Goal: Understand process/instructions

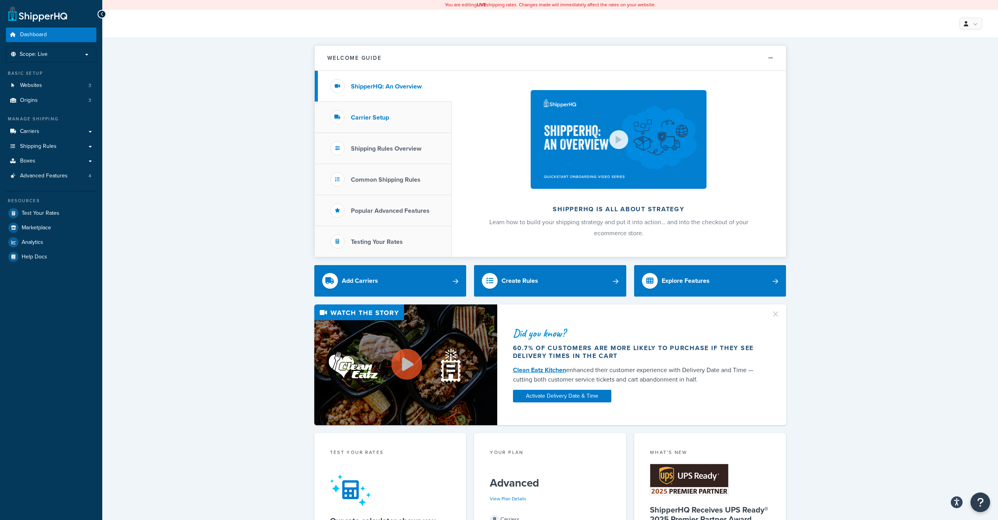
click at [369, 117] on h3 "Carrier Setup" at bounding box center [370, 117] width 38 height 7
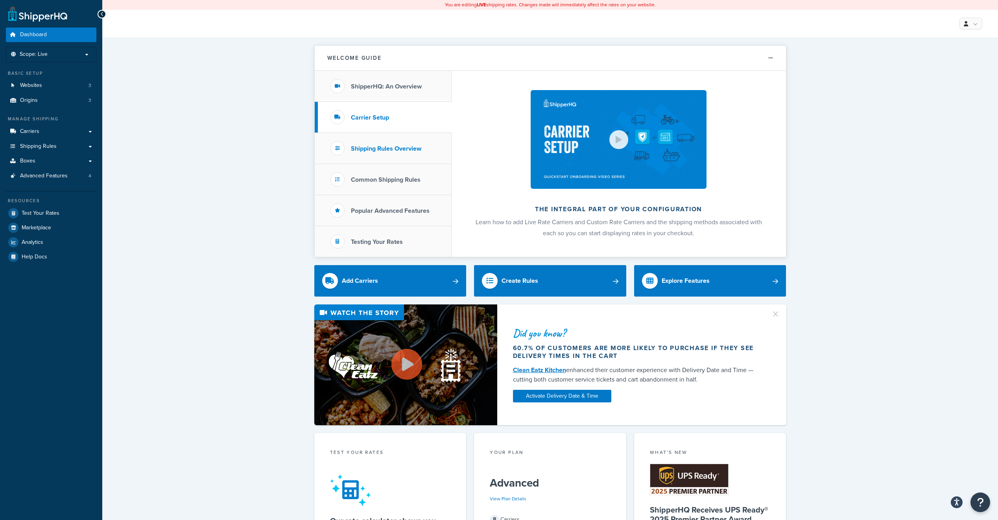
click at [372, 142] on li "Shipping Rules Overview" at bounding box center [383, 148] width 137 height 31
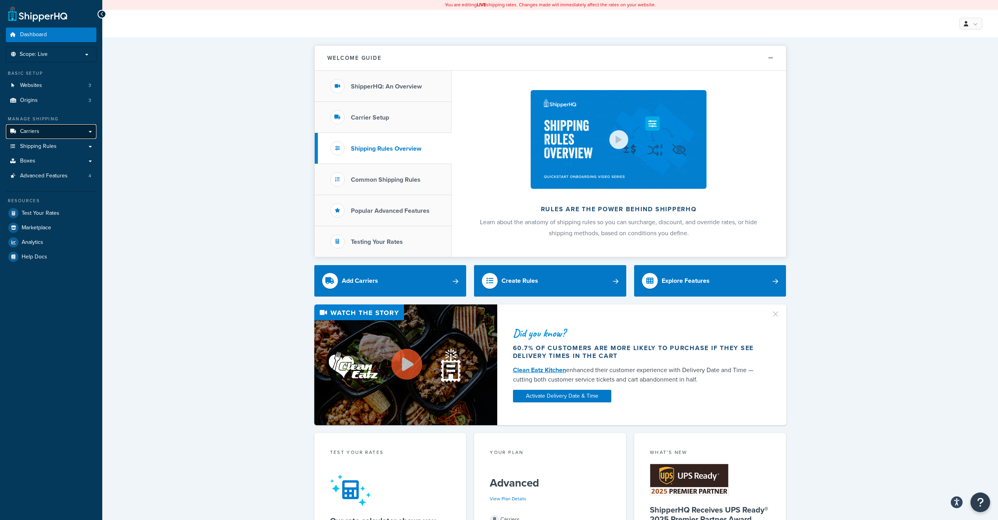
click at [26, 130] on span "Carriers" at bounding box center [29, 131] width 19 height 7
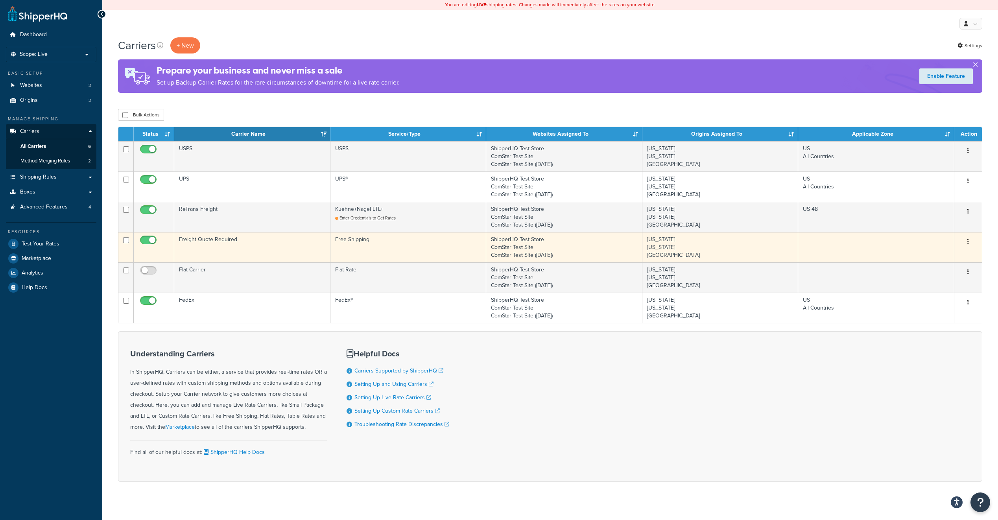
click at [971, 241] on button "button" at bounding box center [968, 242] width 11 height 13
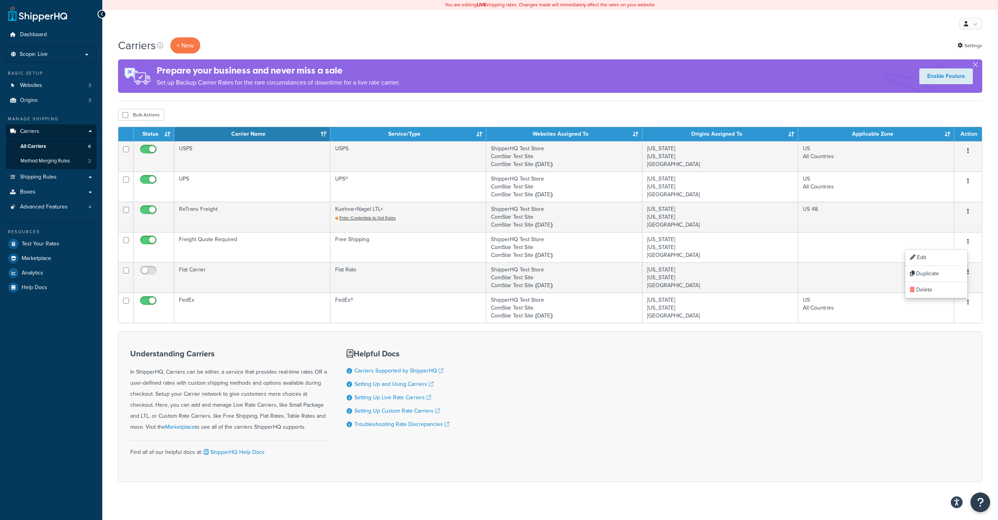
click at [788, 378] on div "Understanding Carriers In ShipperHQ, Carriers can be either, a service that pro…" at bounding box center [550, 406] width 864 height 151
click at [40, 180] on span "Shipping Rules" at bounding box center [38, 177] width 37 height 7
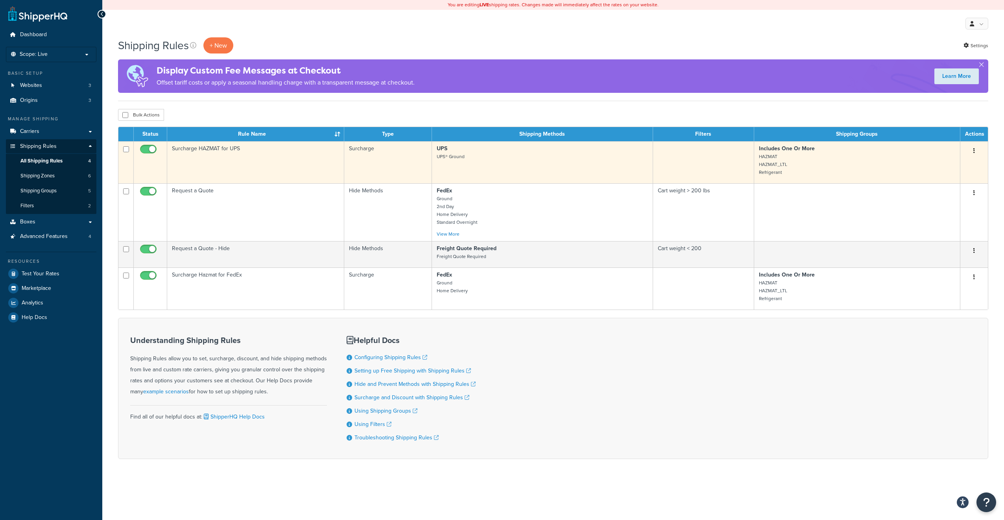
click at [971, 151] on button "button" at bounding box center [974, 151] width 11 height 13
click at [825, 168] on p "Includes One Or More HAZMAT HAZMAT_LTL Refrigerant" at bounding box center [857, 160] width 196 height 31
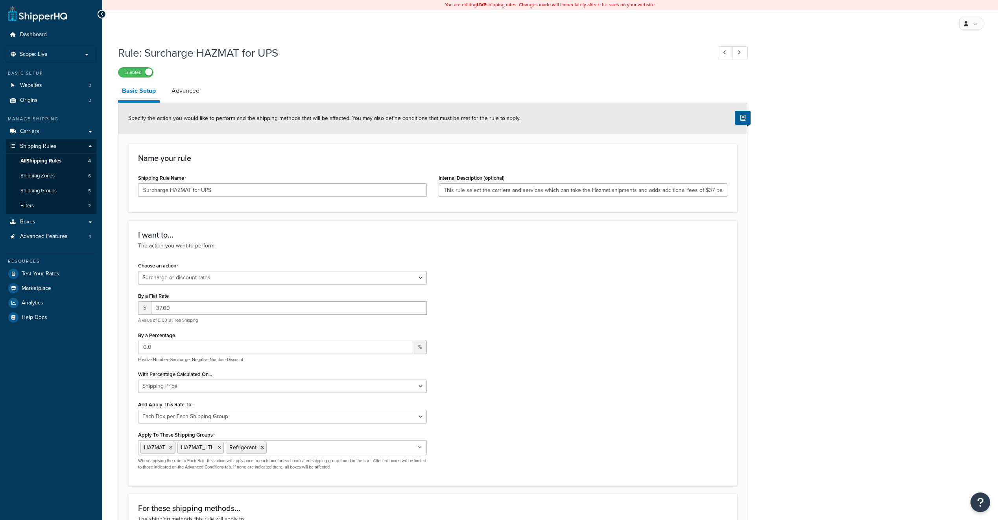
select select "SURCHARGE"
select select "BOX"
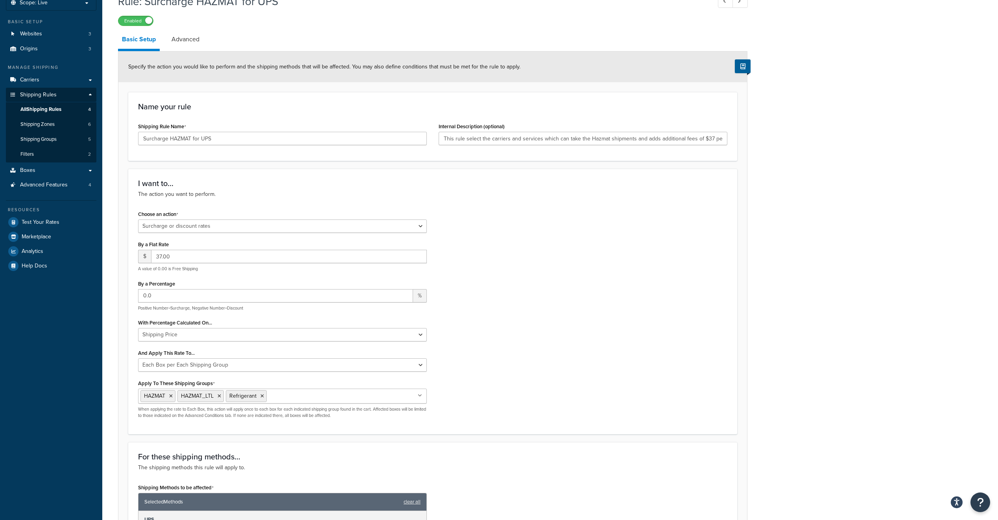
scroll to position [39, 0]
